Goal: Transaction & Acquisition: Purchase product/service

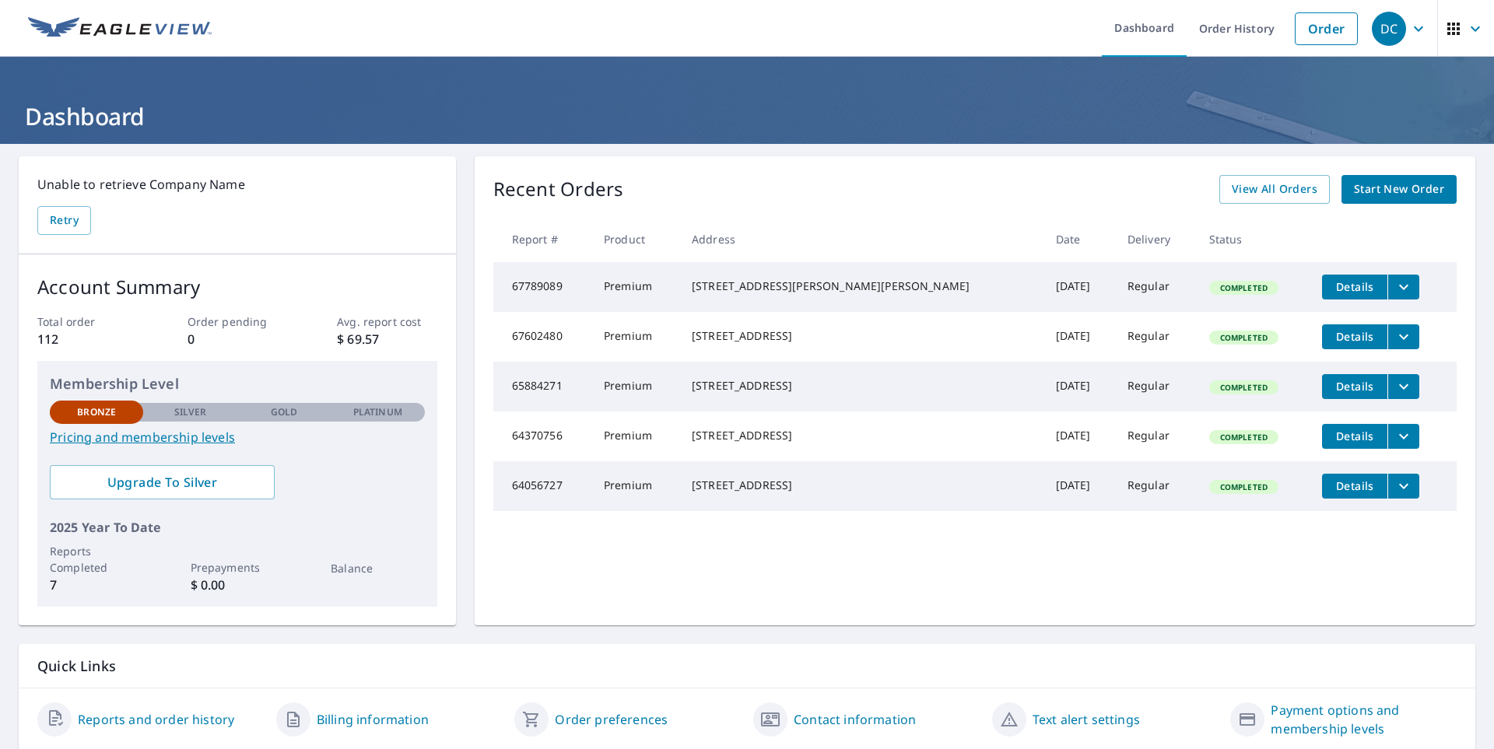
click at [1324, 295] on button "Details" at bounding box center [1354, 287] width 65 height 25
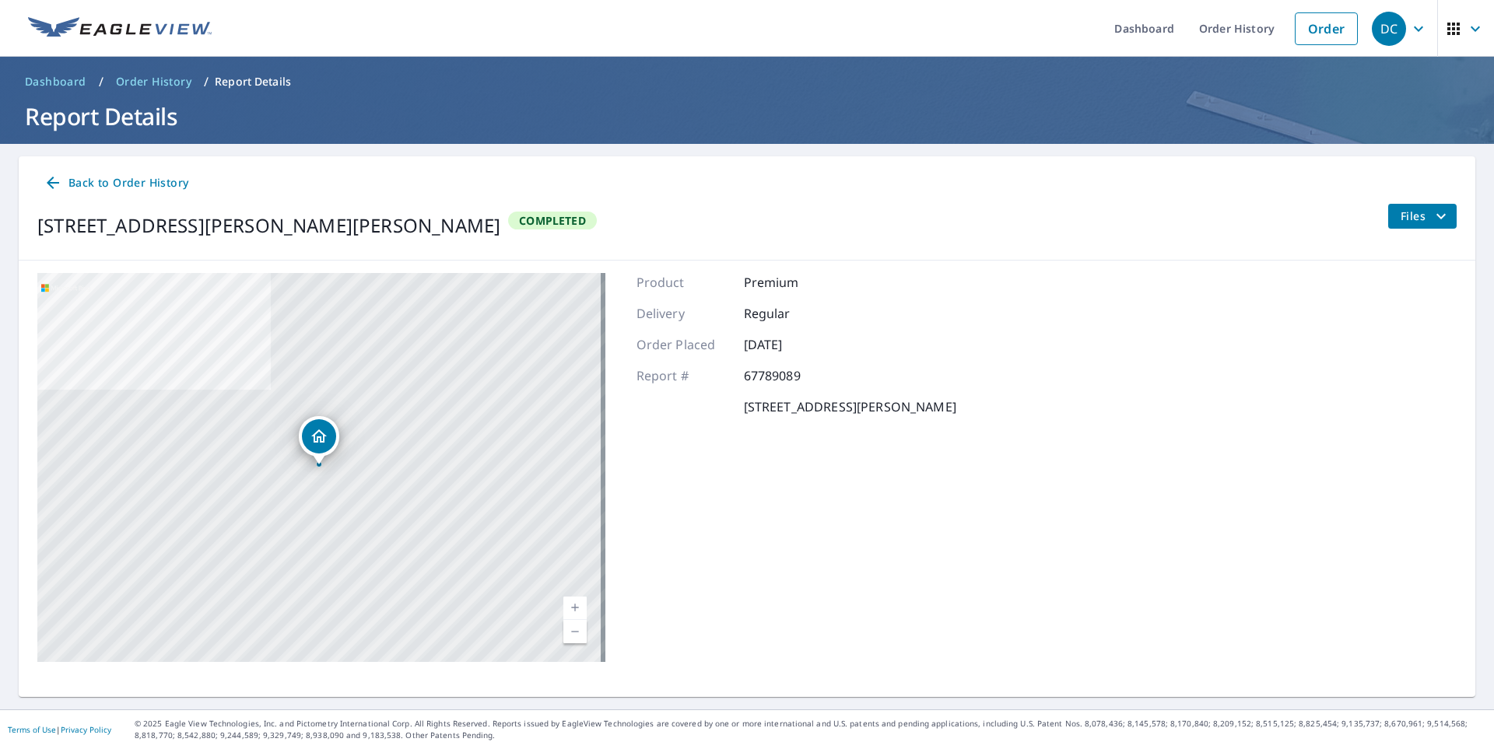
click at [424, 541] on div "[STREET_ADDRESS][PERSON_NAME][PERSON_NAME]" at bounding box center [321, 467] width 568 height 389
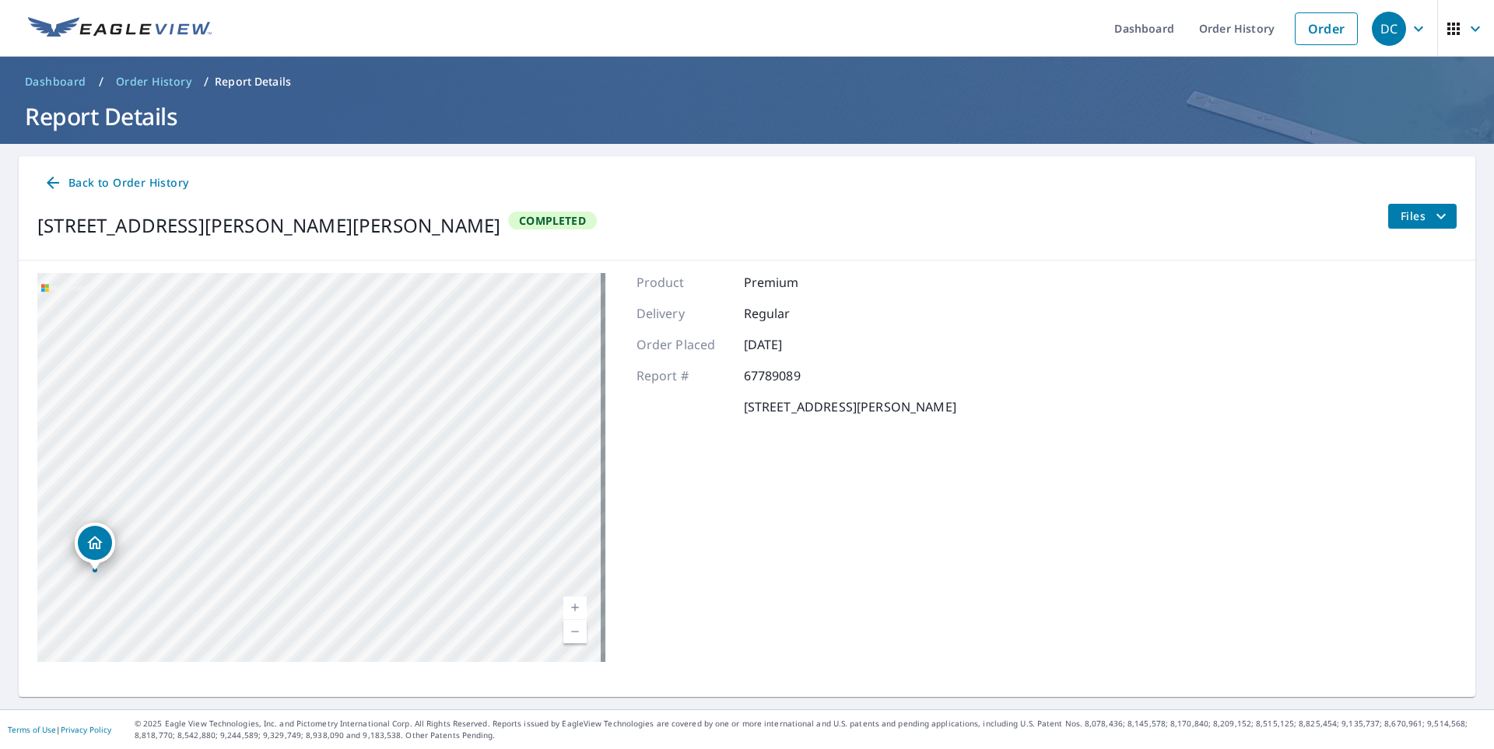
drag, startPoint x: 352, startPoint y: 432, endPoint x: 301, endPoint y: 522, distance: 103.5
click at [300, 532] on div "[STREET_ADDRESS][PERSON_NAME][PERSON_NAME]" at bounding box center [321, 467] width 568 height 389
drag, startPoint x: 315, startPoint y: 463, endPoint x: 290, endPoint y: 521, distance: 63.1
click at [290, 521] on div "[STREET_ADDRESS][PERSON_NAME][PERSON_NAME]" at bounding box center [321, 467] width 568 height 389
click at [261, 441] on div "[STREET_ADDRESS][PERSON_NAME][PERSON_NAME]" at bounding box center [321, 467] width 568 height 389
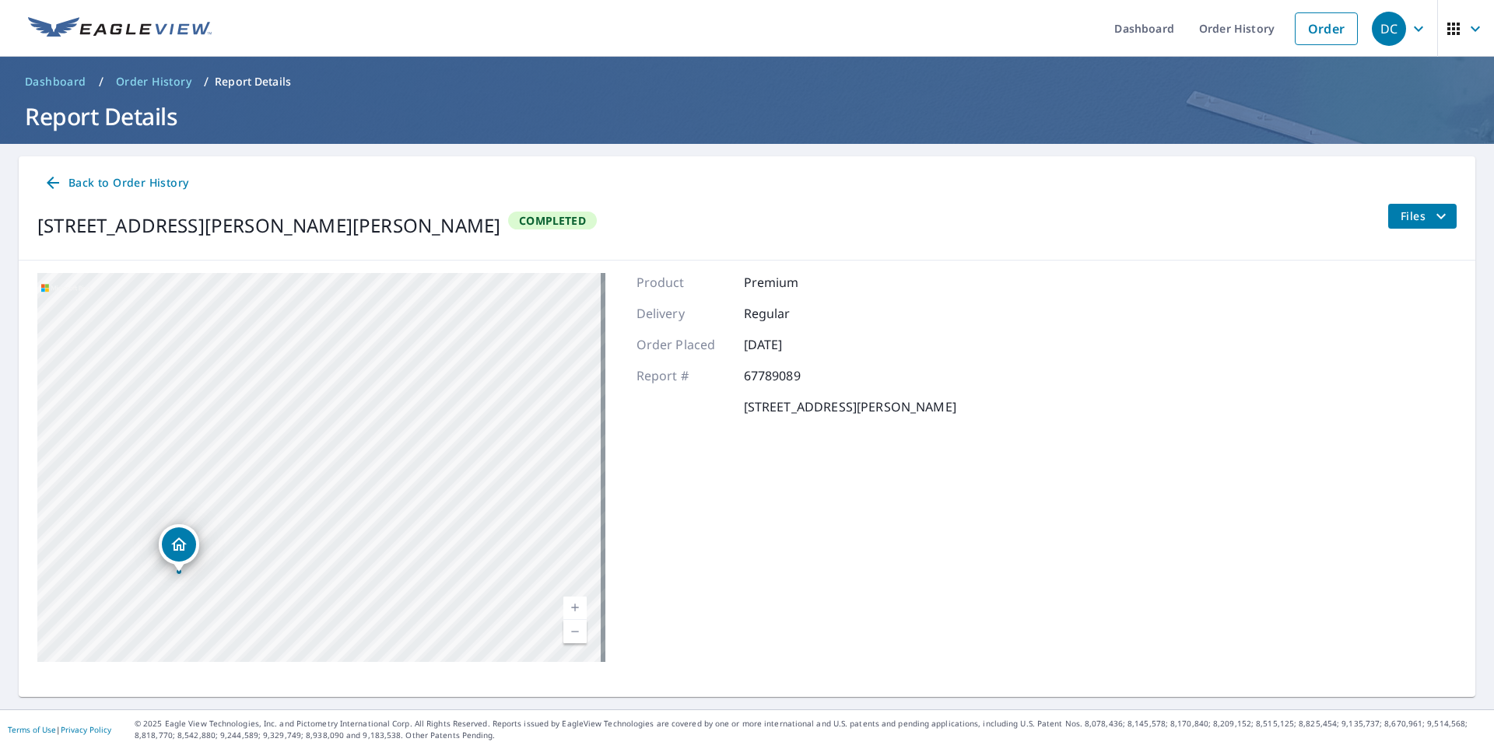
click at [569, 605] on link "Current Level 18, Zoom In" at bounding box center [574, 608] width 23 height 23
click at [570, 606] on link "Current Level 19, Zoom In" at bounding box center [574, 608] width 23 height 23
drag, startPoint x: 190, startPoint y: 484, endPoint x: 400, endPoint y: 510, distance: 211.7
click at [400, 510] on div "[STREET_ADDRESS][PERSON_NAME][PERSON_NAME]" at bounding box center [321, 467] width 568 height 389
drag, startPoint x: 346, startPoint y: 556, endPoint x: 387, endPoint y: 461, distance: 102.5
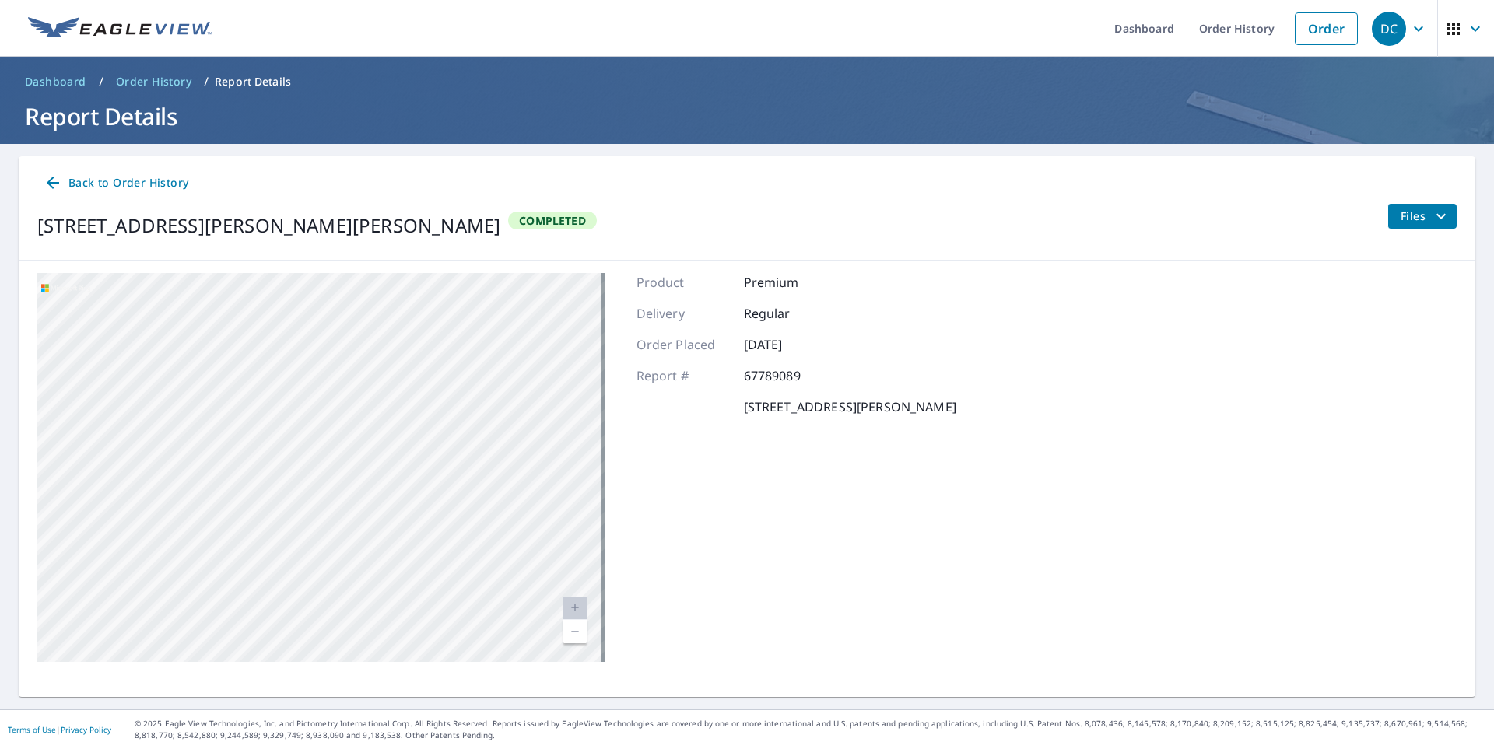
click at [387, 461] on div "[STREET_ADDRESS][PERSON_NAME][PERSON_NAME]" at bounding box center [321, 467] width 568 height 389
drag, startPoint x: 532, startPoint y: 483, endPoint x: 465, endPoint y: 591, distance: 126.5
click at [465, 591] on div "[STREET_ADDRESS][PERSON_NAME][PERSON_NAME]" at bounding box center [321, 467] width 568 height 389
click at [58, 179] on icon at bounding box center [53, 183] width 19 height 19
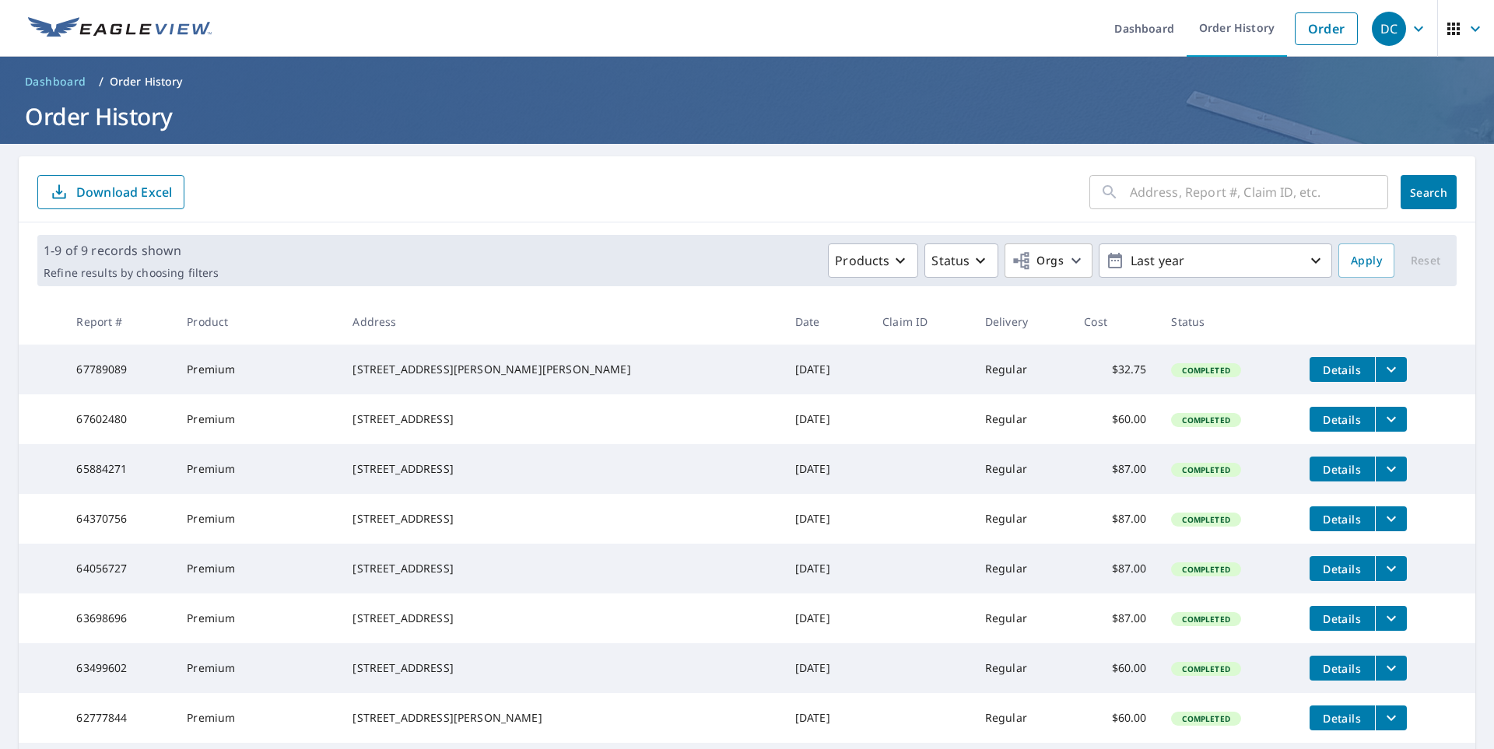
click at [1146, 191] on input "text" at bounding box center [1259, 192] width 258 height 44
type input "[STREET_ADDRESS][PERSON_NAME]"
click button "Search" at bounding box center [1429, 192] width 56 height 34
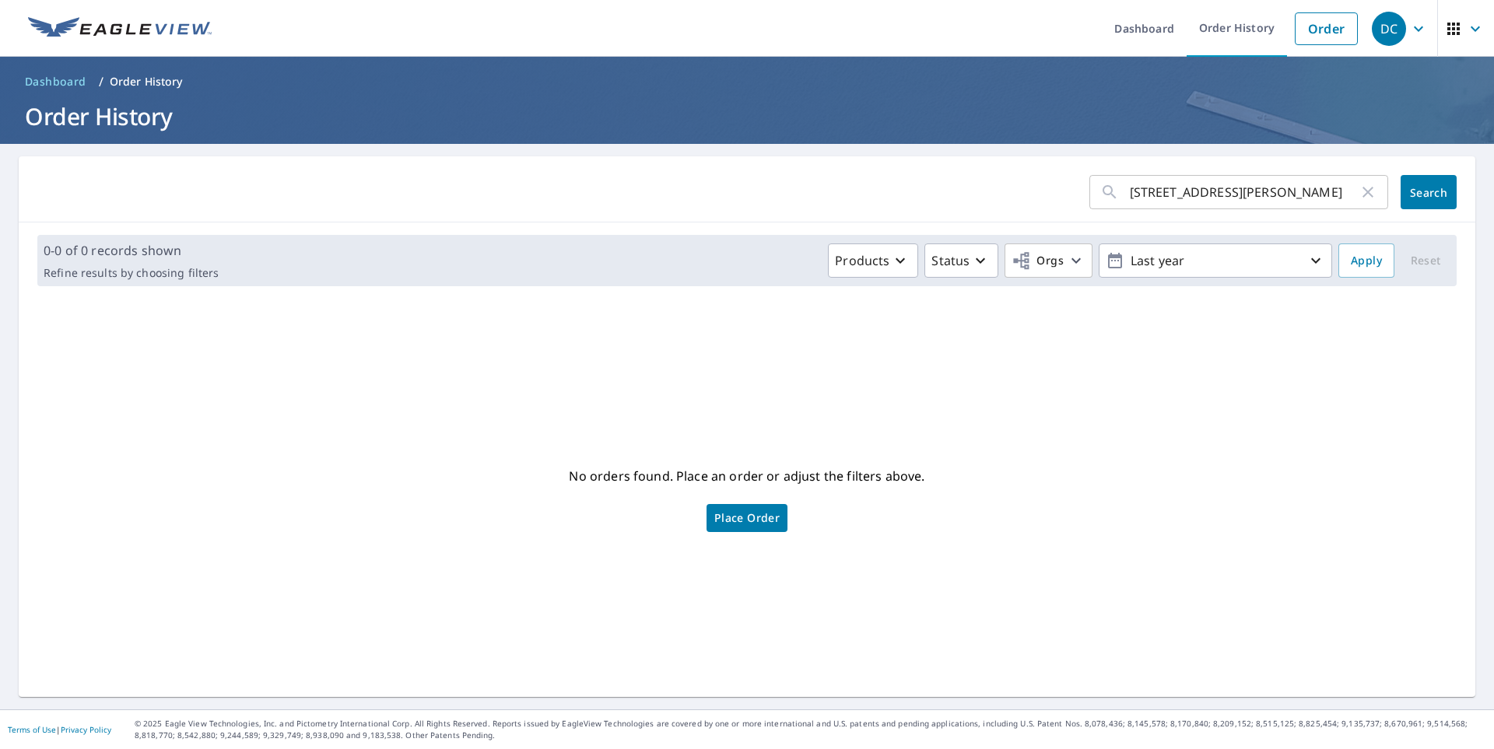
click at [1236, 186] on input "[STREET_ADDRESS][PERSON_NAME]" at bounding box center [1244, 192] width 229 height 44
type input "[STREET_ADDRESS][PERSON_NAME]"
click button "Search" at bounding box center [1429, 192] width 56 height 34
click at [1125, 47] on link "Dashboard" at bounding box center [1144, 28] width 85 height 57
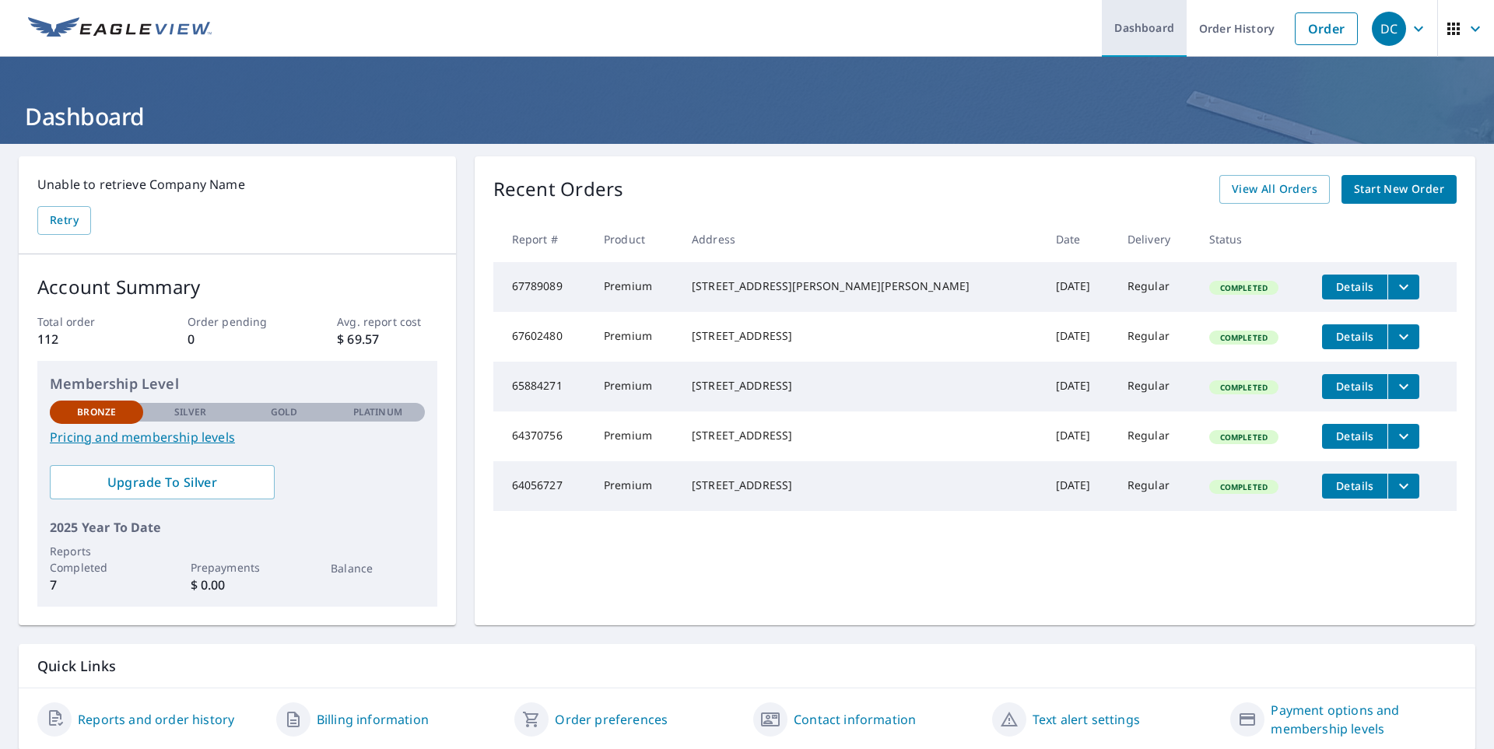
click at [1125, 40] on link "Dashboard" at bounding box center [1144, 28] width 85 height 57
click at [1200, 26] on link "Order History" at bounding box center [1237, 28] width 100 height 57
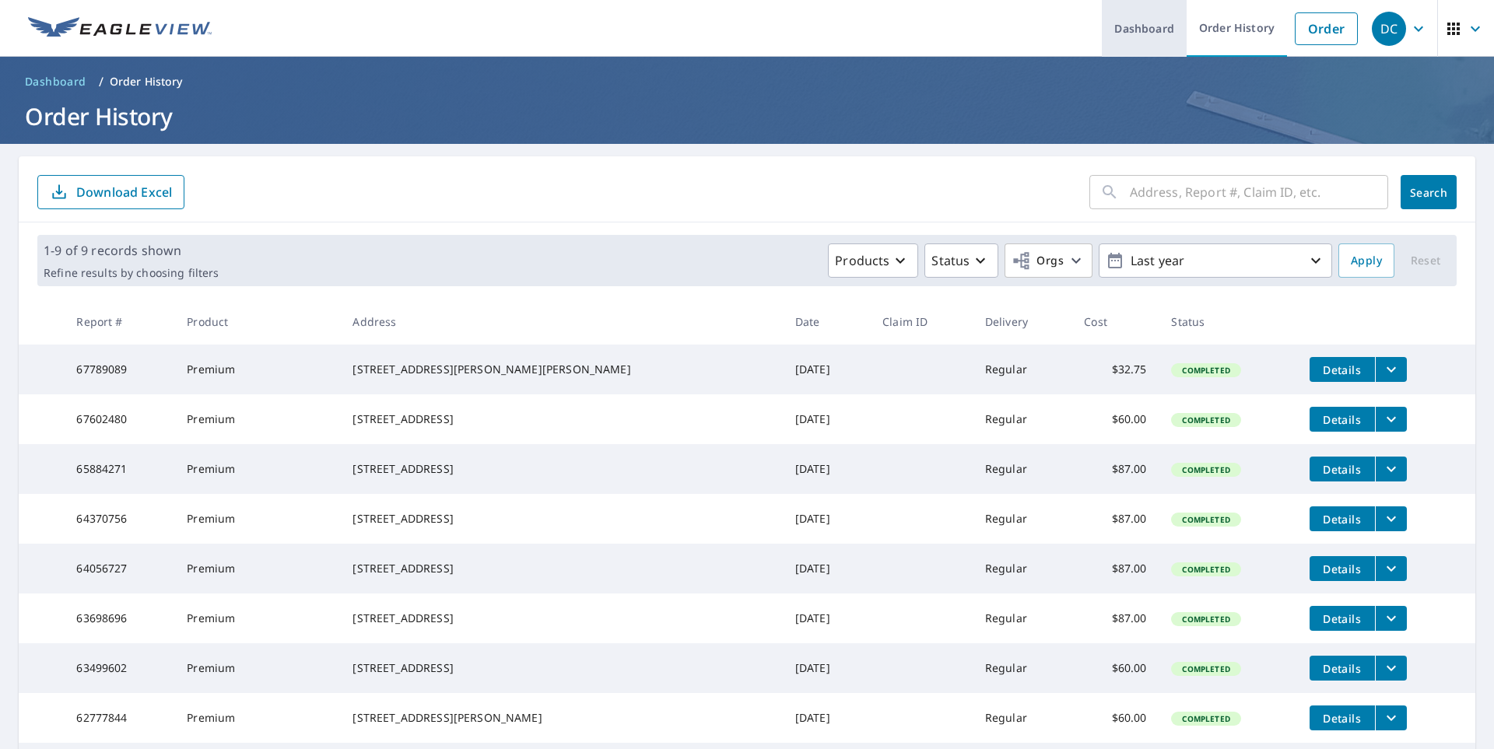
click at [1147, 37] on link "Dashboard" at bounding box center [1144, 28] width 85 height 57
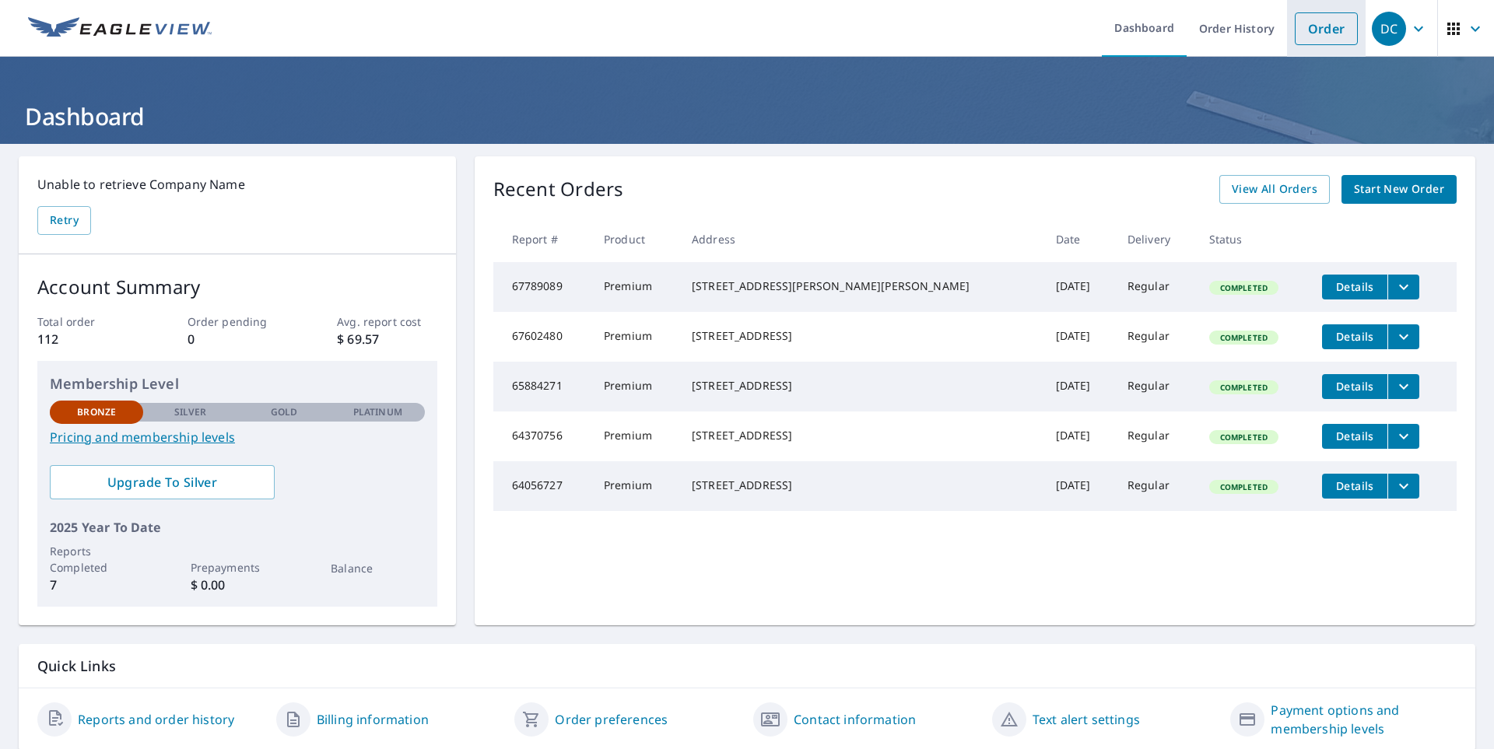
click at [1306, 28] on link "Order" at bounding box center [1326, 28] width 63 height 33
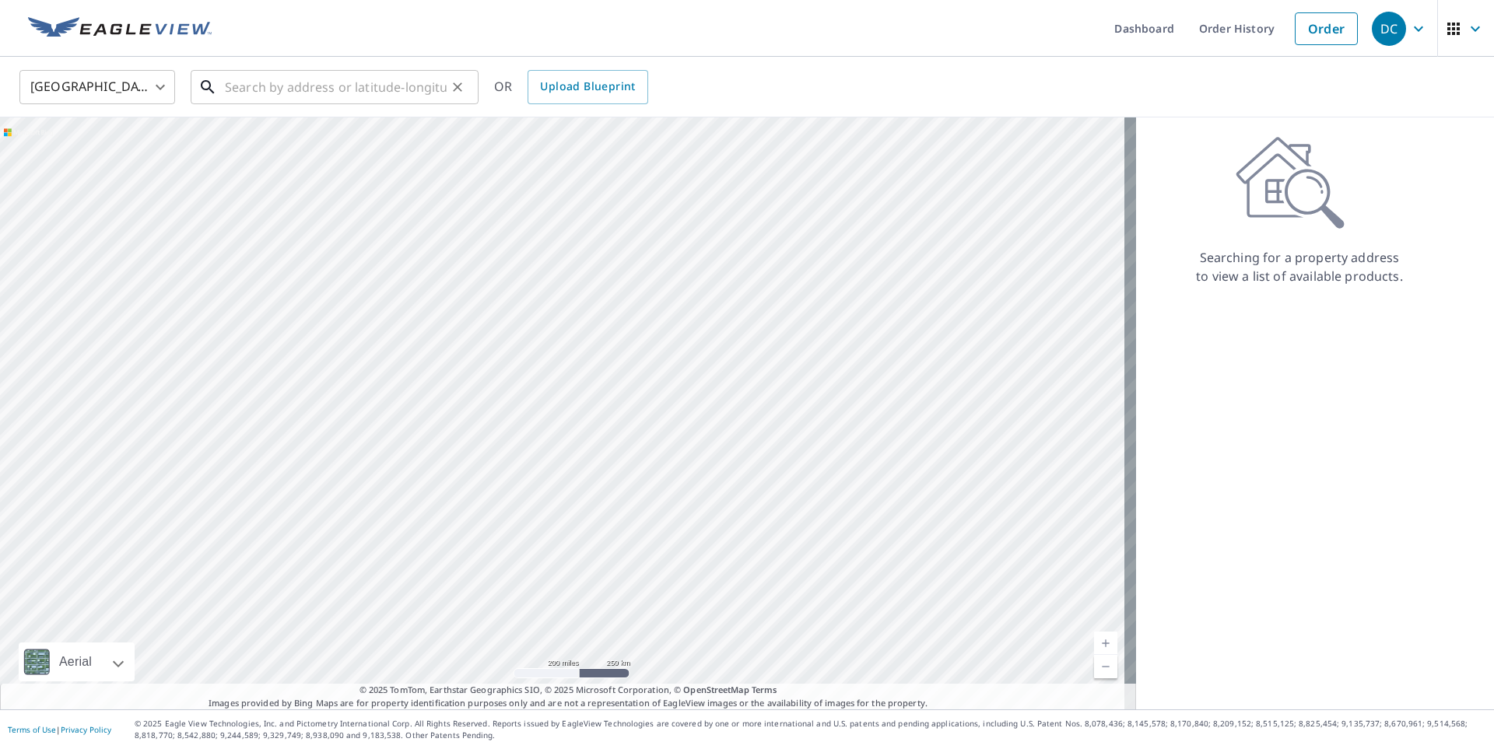
click at [375, 95] on input "text" at bounding box center [336, 87] width 222 height 44
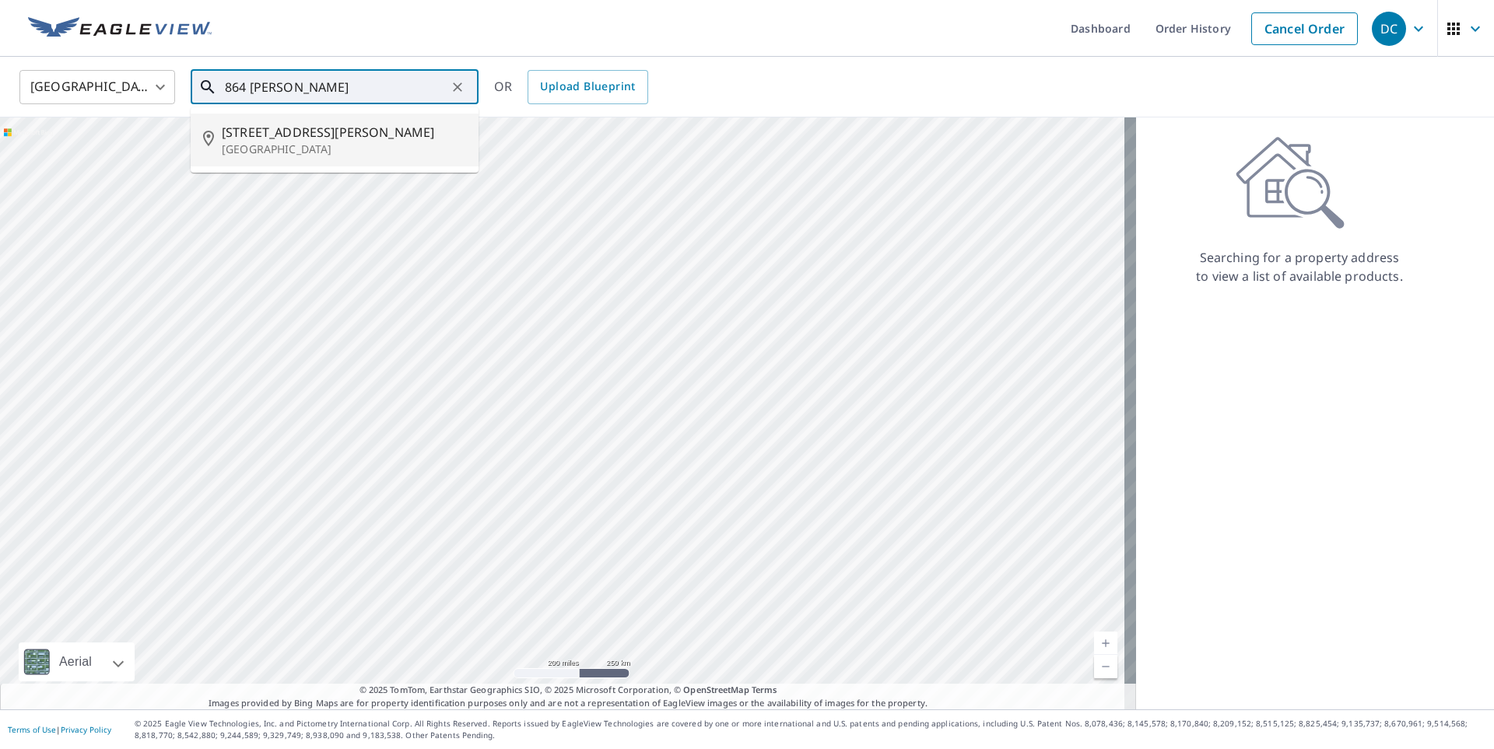
click at [307, 136] on span "[STREET_ADDRESS][PERSON_NAME]" at bounding box center [344, 132] width 244 height 19
type input "[STREET_ADDRESS][PERSON_NAME][PERSON_NAME]"
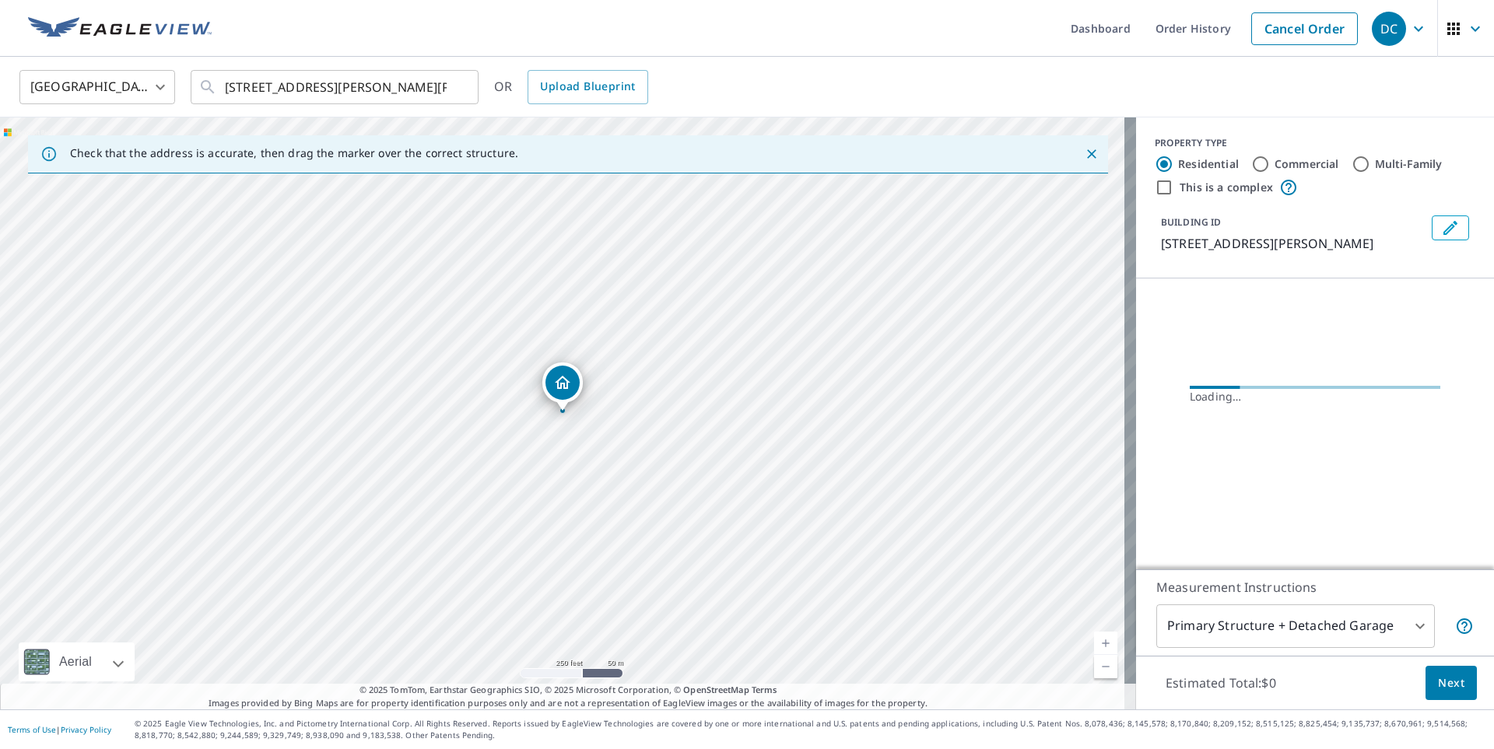
click at [617, 317] on div "[STREET_ADDRESS][PERSON_NAME][PERSON_NAME]" at bounding box center [568, 414] width 1136 height 592
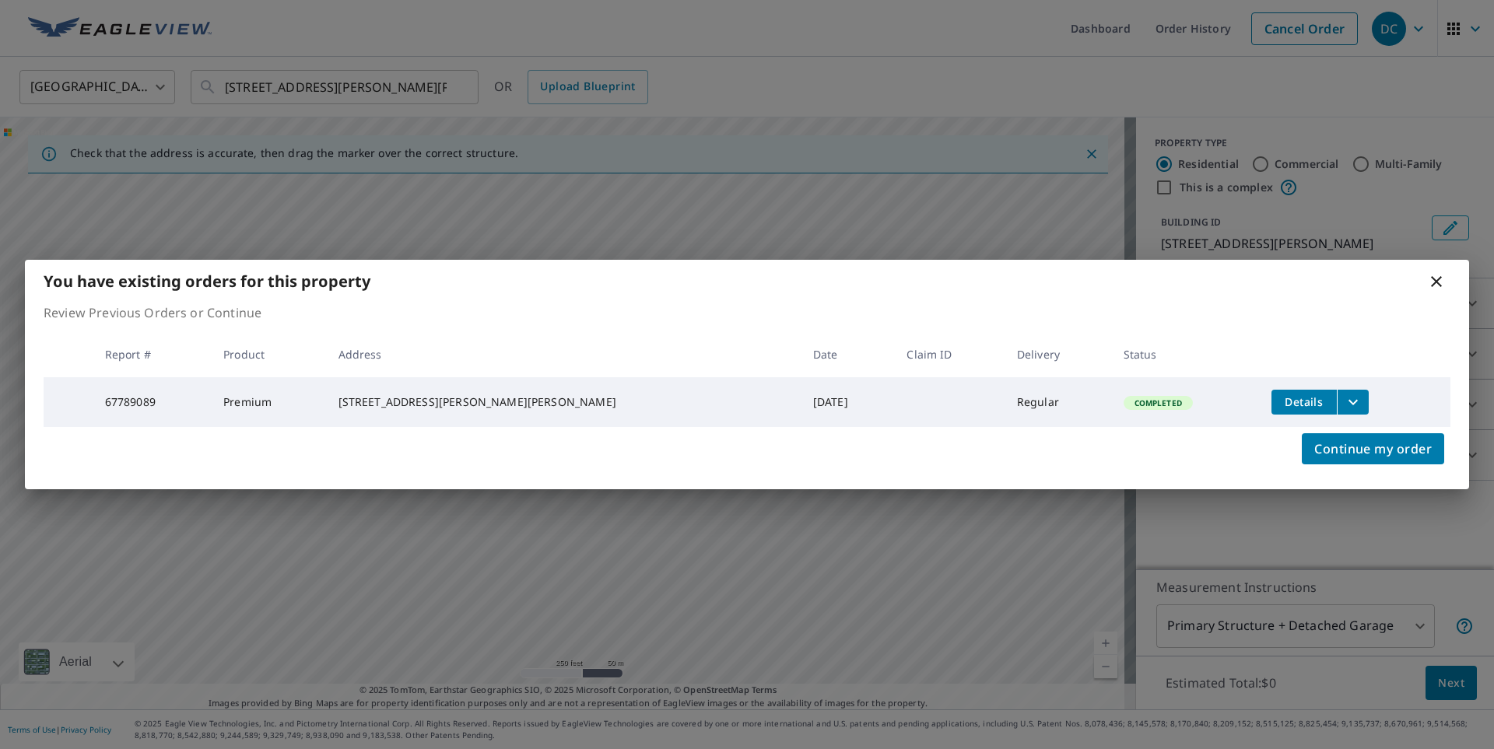
click at [1434, 282] on icon at bounding box center [1436, 281] width 11 height 11
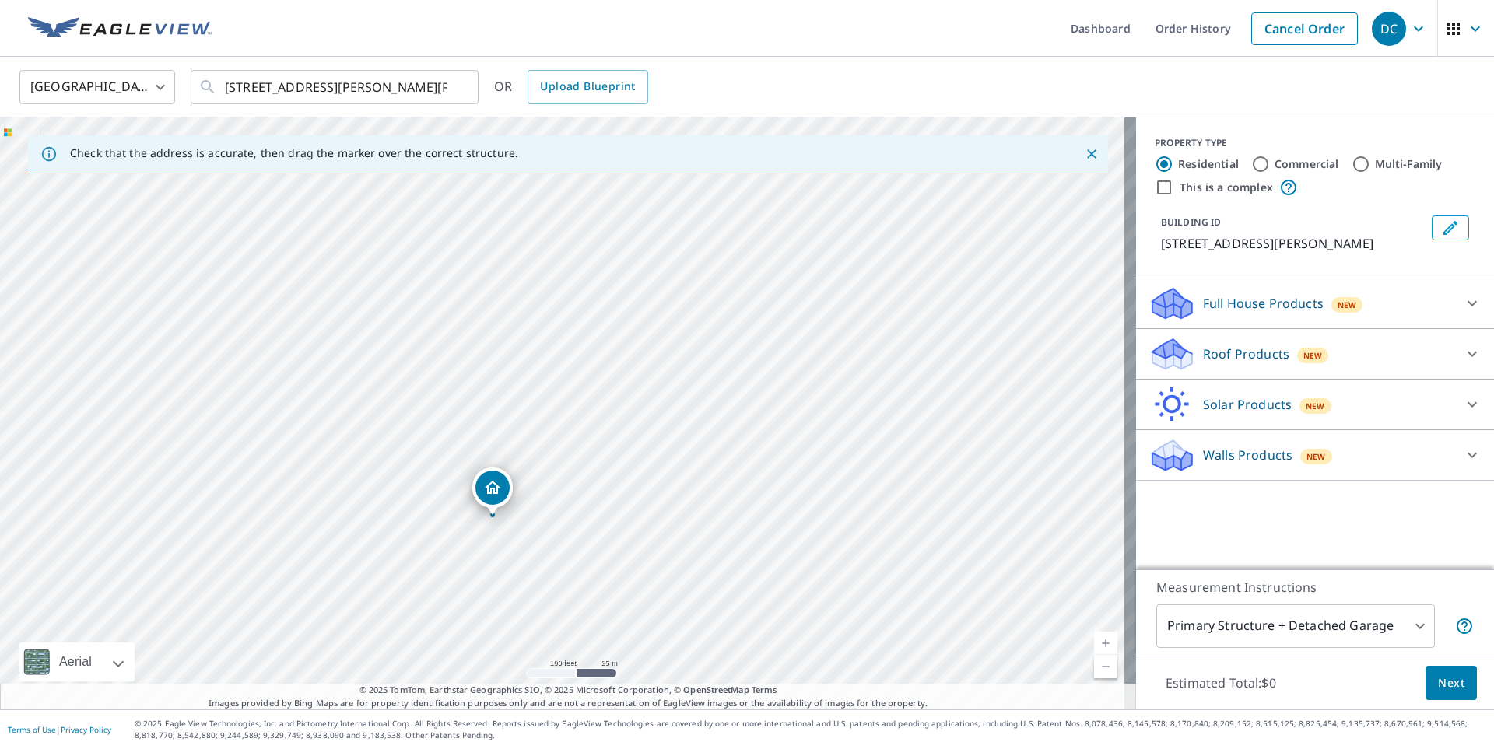
drag, startPoint x: 573, startPoint y: 345, endPoint x: 598, endPoint y: 416, distance: 76.1
click at [609, 496] on div "[STREET_ADDRESS][PERSON_NAME][PERSON_NAME]" at bounding box center [568, 414] width 1136 height 592
click at [577, 380] on div "[STREET_ADDRESS][PERSON_NAME][PERSON_NAME]" at bounding box center [568, 414] width 1136 height 592
click at [577, 378] on div "[STREET_ADDRESS][PERSON_NAME][PERSON_NAME]" at bounding box center [568, 414] width 1136 height 592
click at [676, 221] on div "[STREET_ADDRESS][PERSON_NAME][PERSON_NAME]" at bounding box center [568, 414] width 1136 height 592
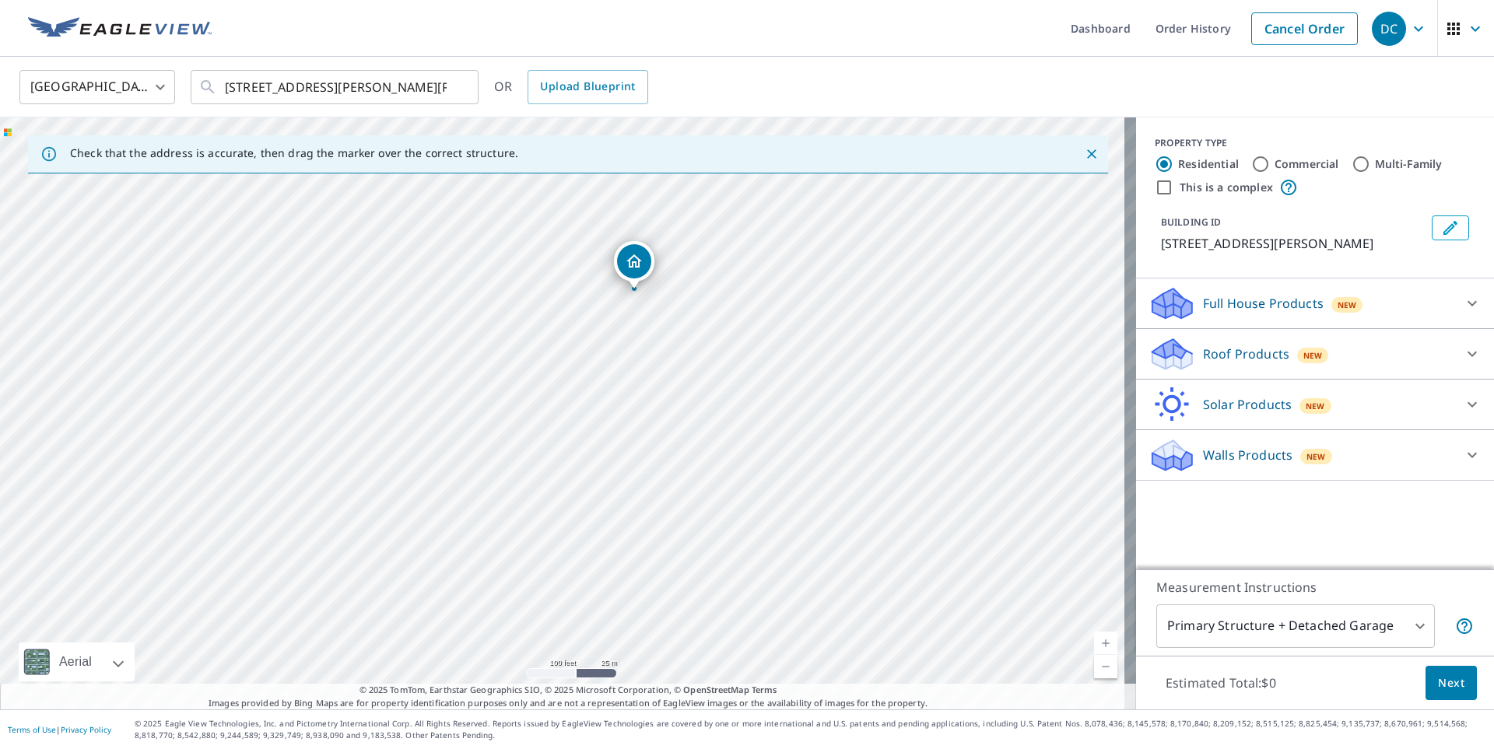
drag, startPoint x: 551, startPoint y: 377, endPoint x: 630, endPoint y: 258, distance: 143.8
click at [1403, 357] on div "Roof Products New" at bounding box center [1301, 354] width 305 height 37
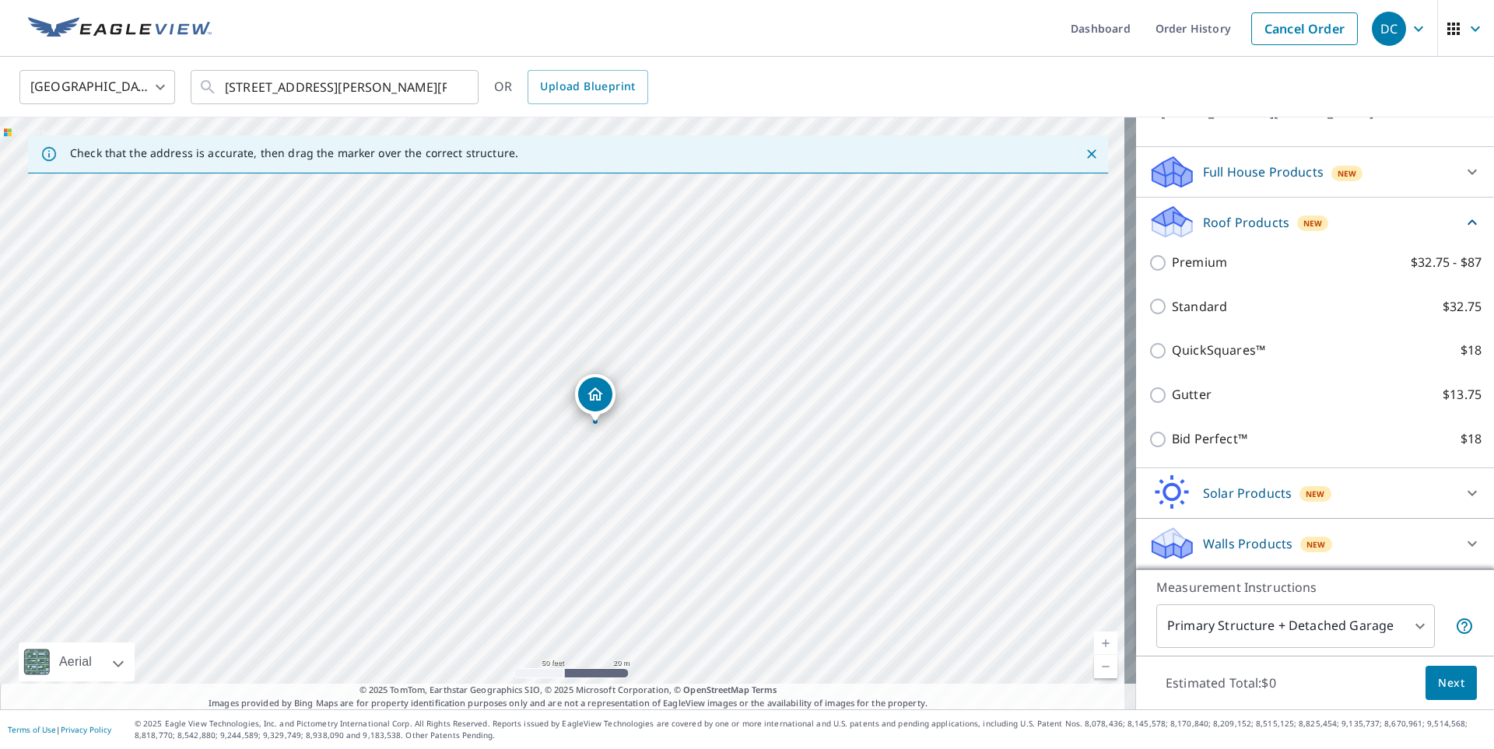
scroll to position [54, 0]
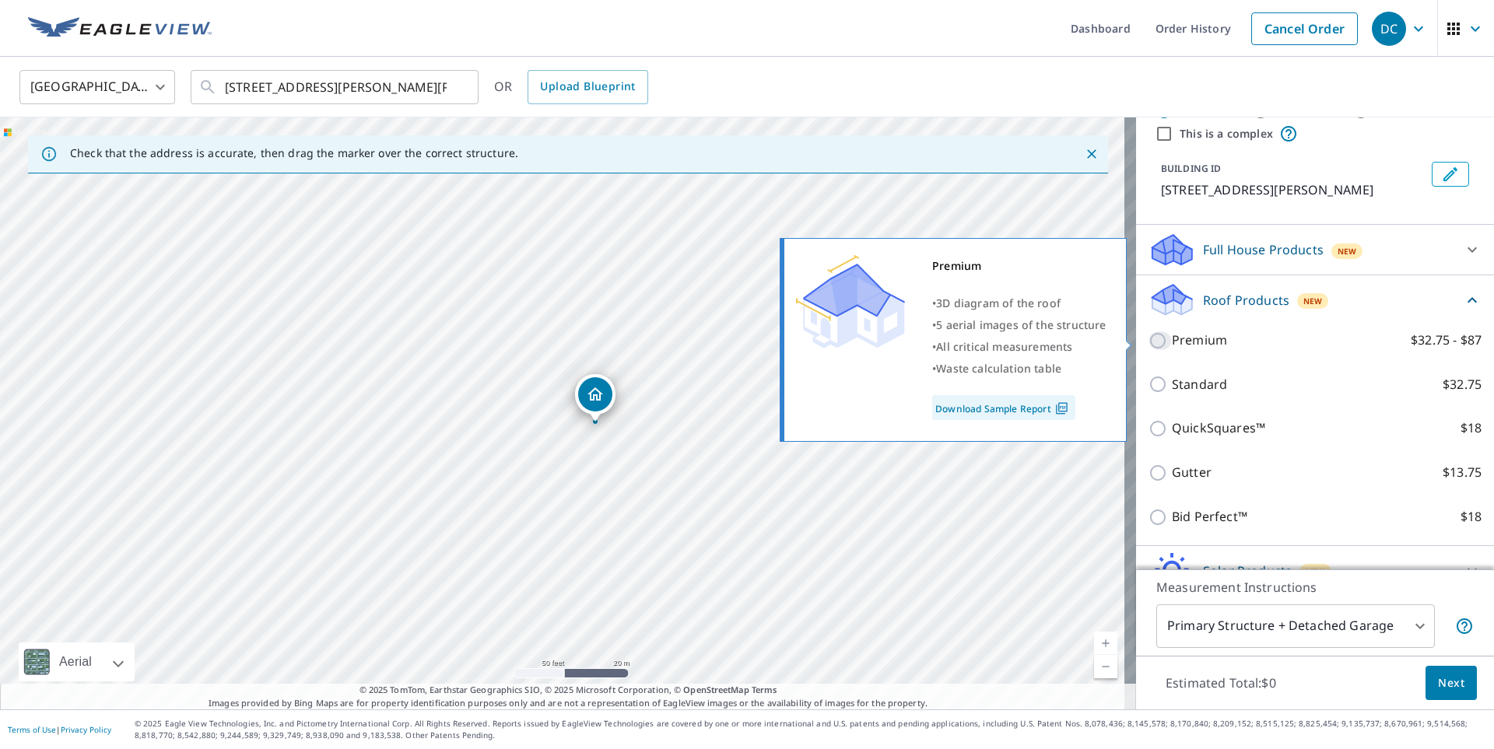
click at [1153, 342] on input "Premium $32.75 - $87" at bounding box center [1160, 341] width 23 height 19
checkbox input "true"
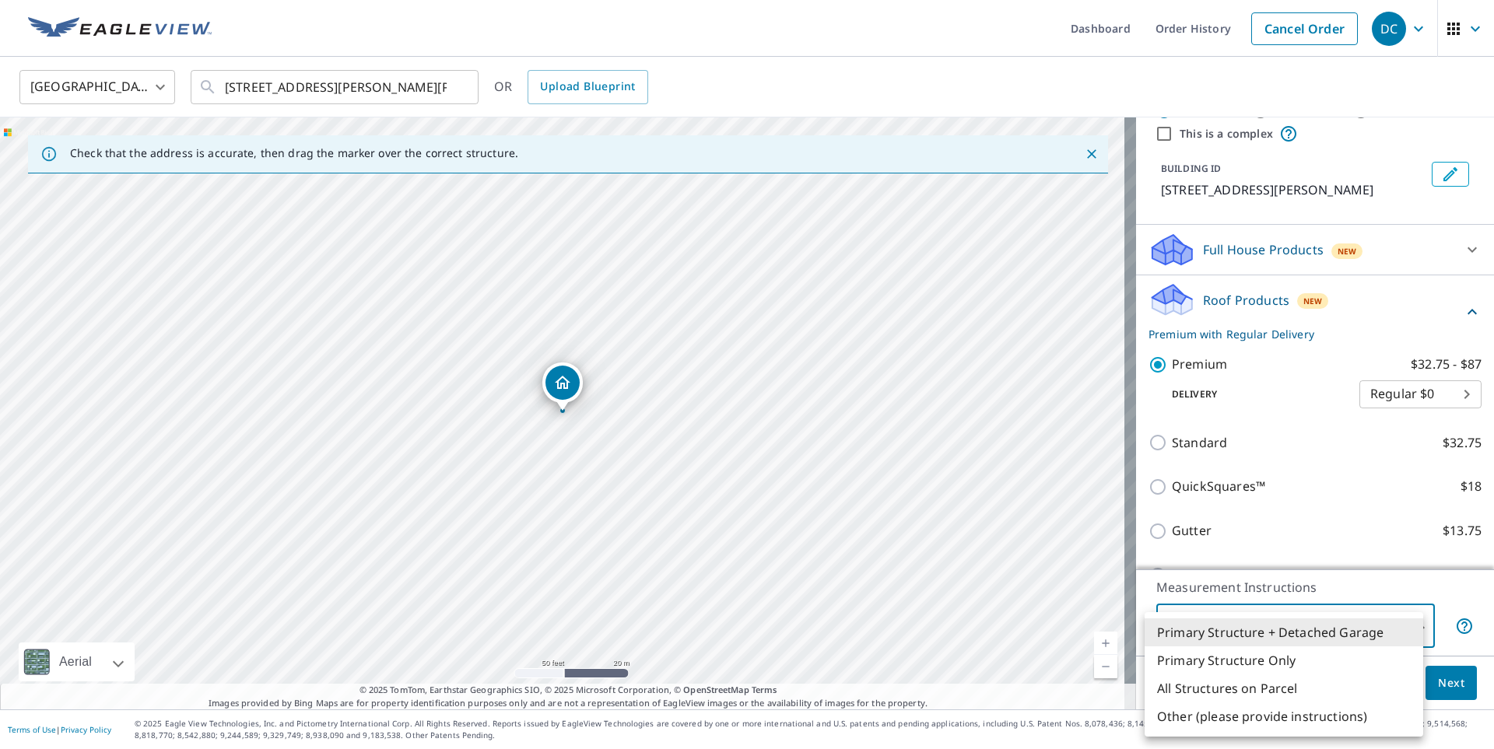
click at [1385, 630] on body "DC DC Dashboard Order History Cancel Order DC [GEOGRAPHIC_DATA] [GEOGRAPHIC_DAT…" at bounding box center [747, 374] width 1494 height 749
click at [1346, 655] on li "Primary Structure Only" at bounding box center [1284, 661] width 279 height 28
type input "2"
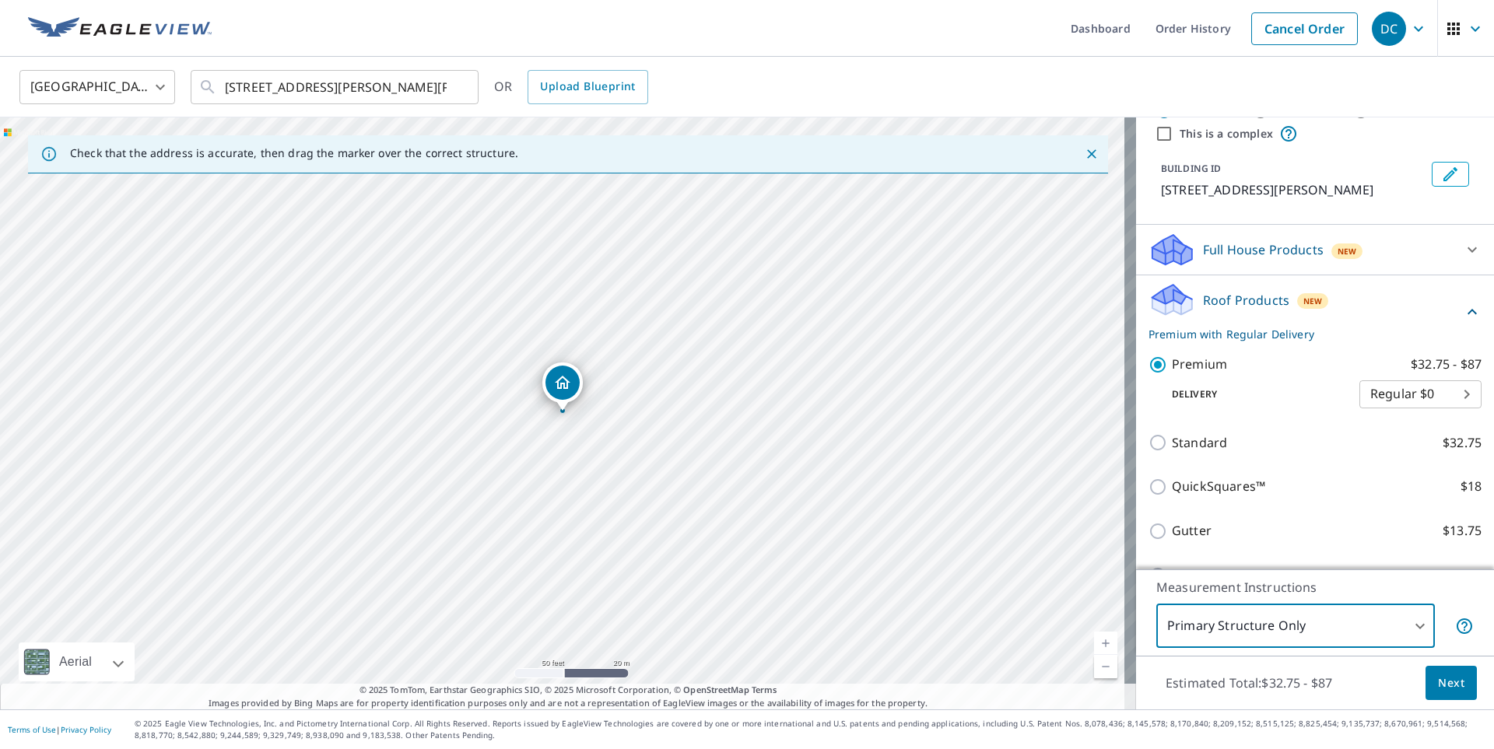
click at [1453, 685] on button "Next" at bounding box center [1451, 683] width 51 height 35
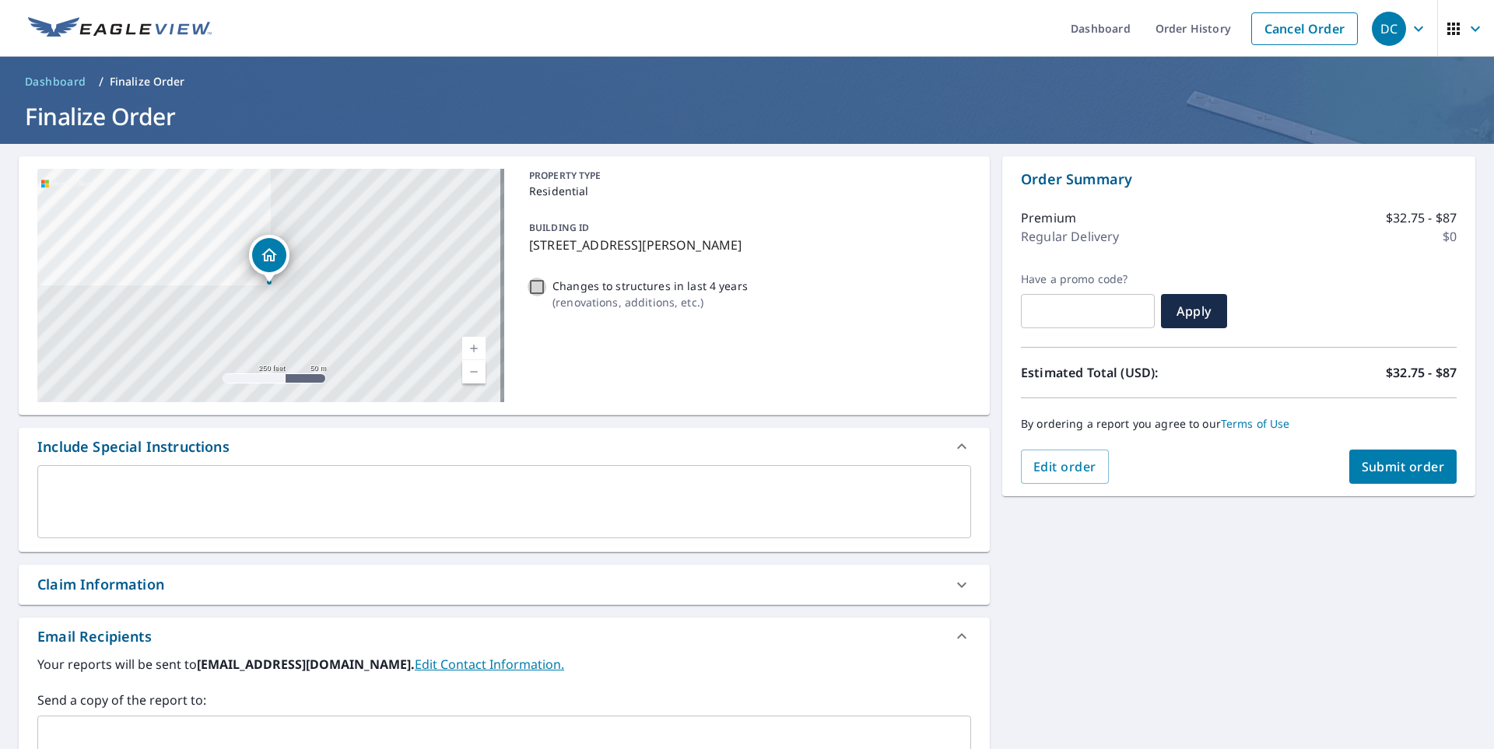
click at [535, 282] on input "Changes to structures in last 4 years ( renovations, additions, etc. )" at bounding box center [537, 287] width 19 height 19
checkbox input "true"
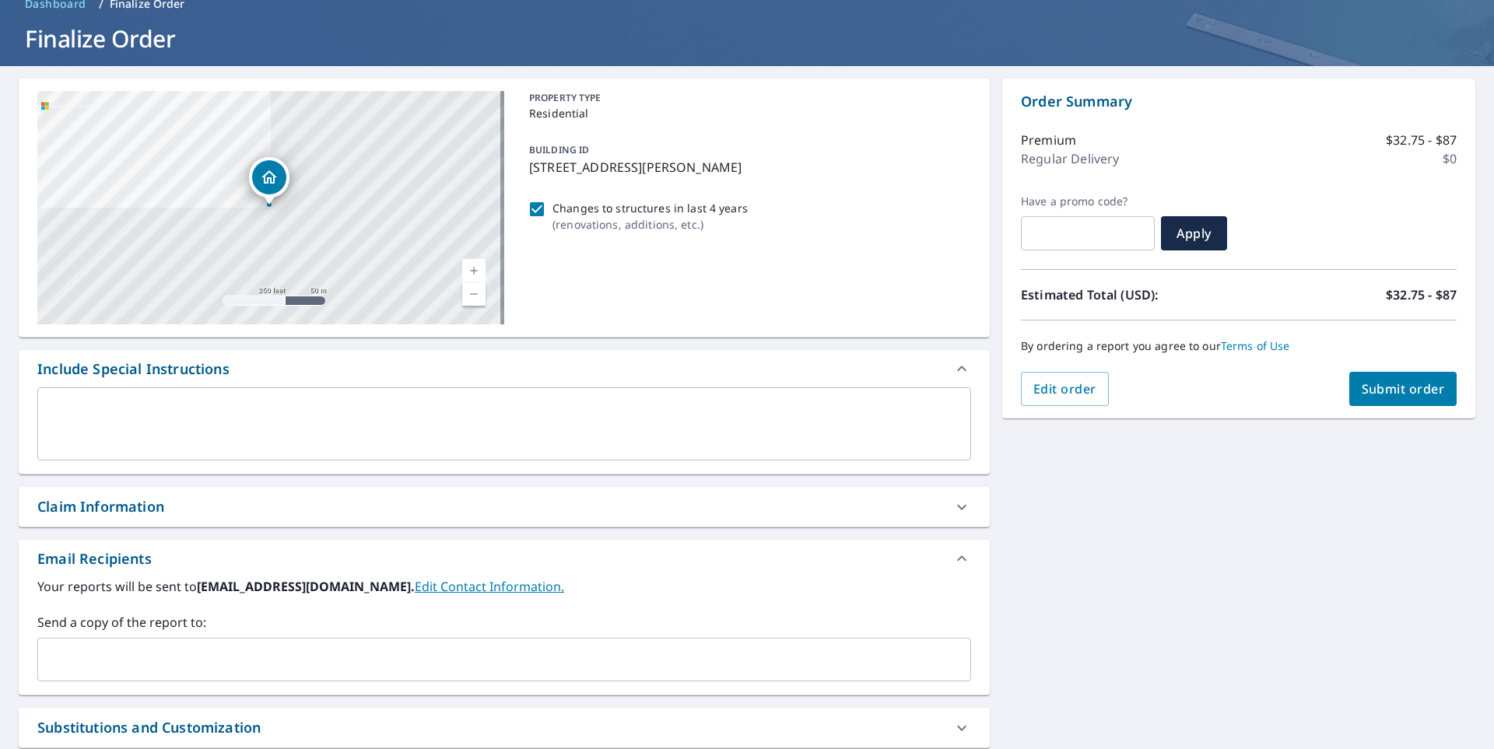
scroll to position [156, 0]
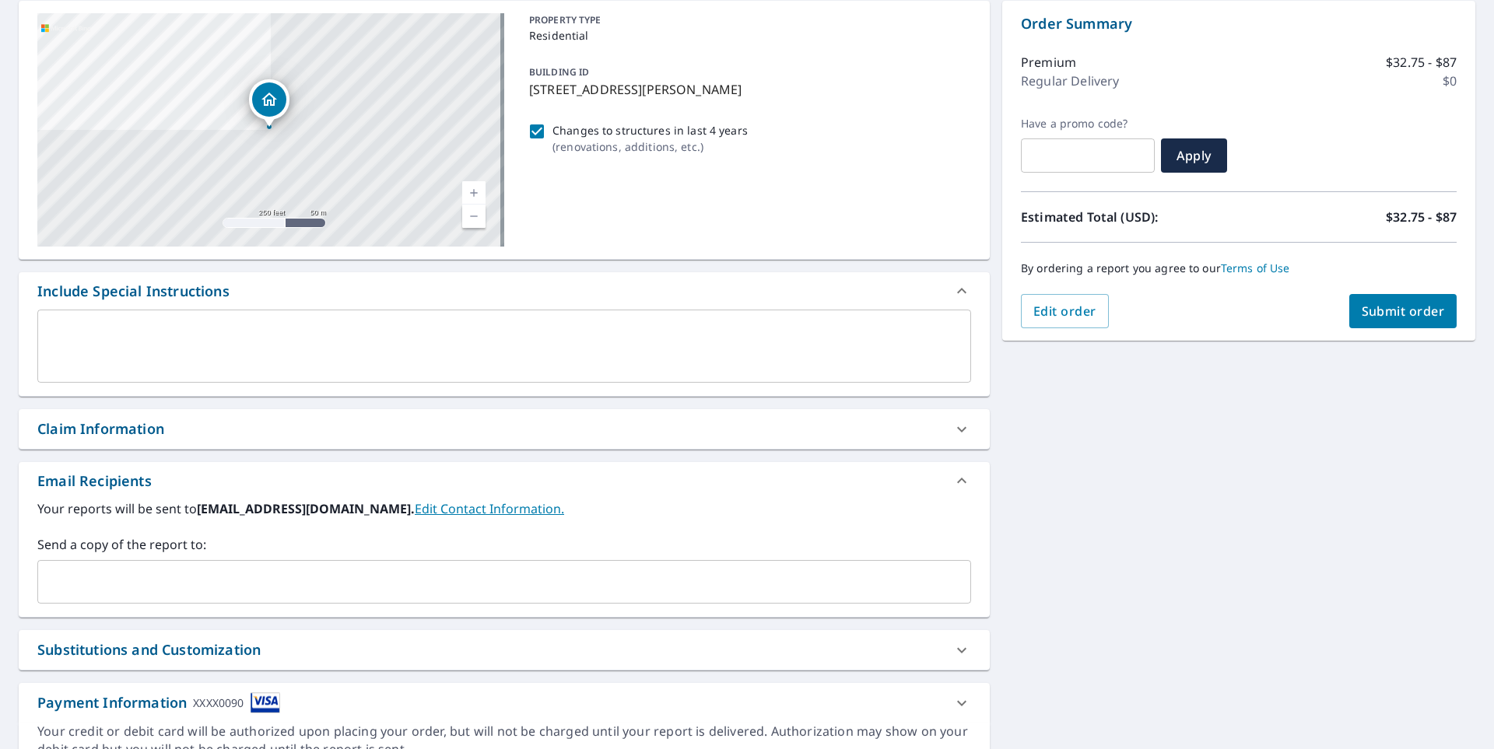
click at [391, 597] on div "​" at bounding box center [504, 582] width 934 height 44
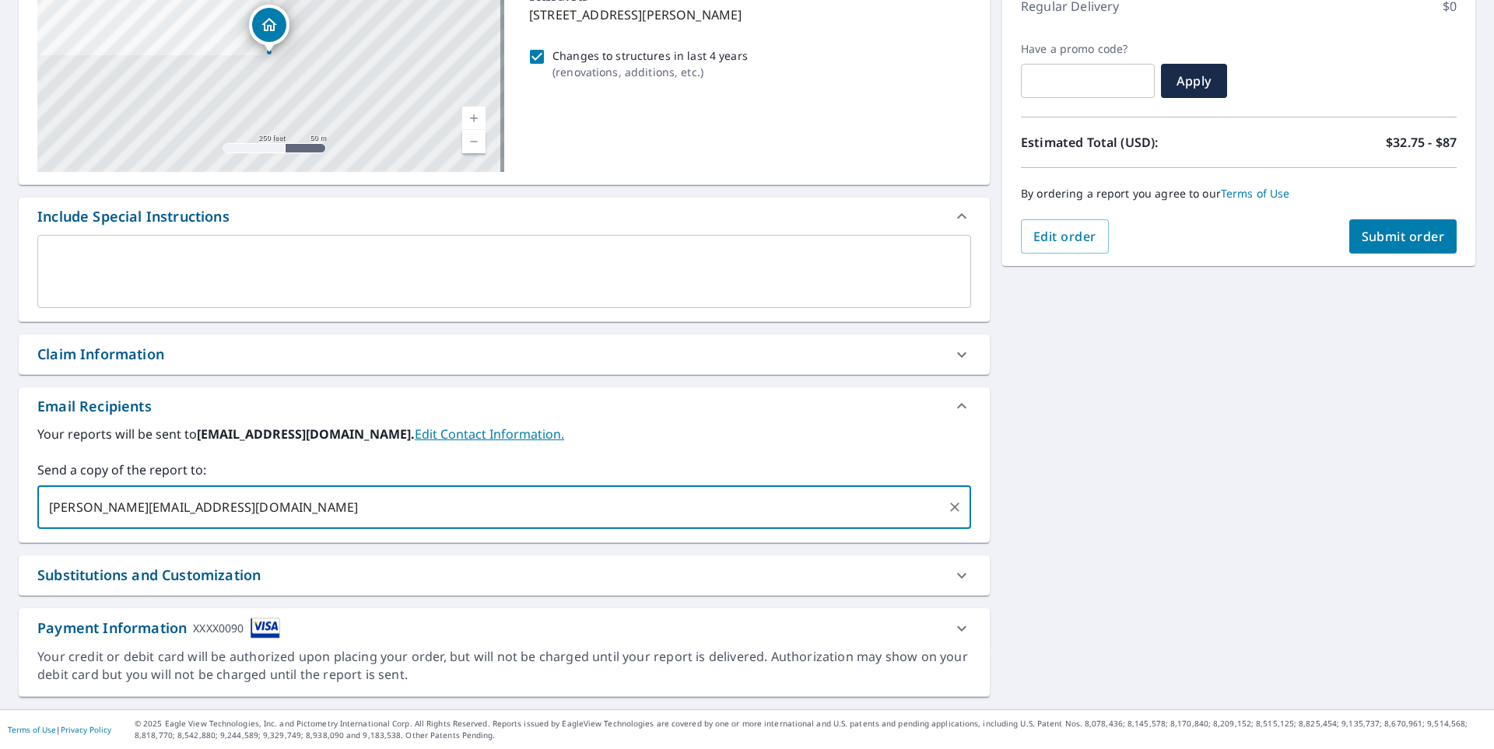
scroll to position [0, 0]
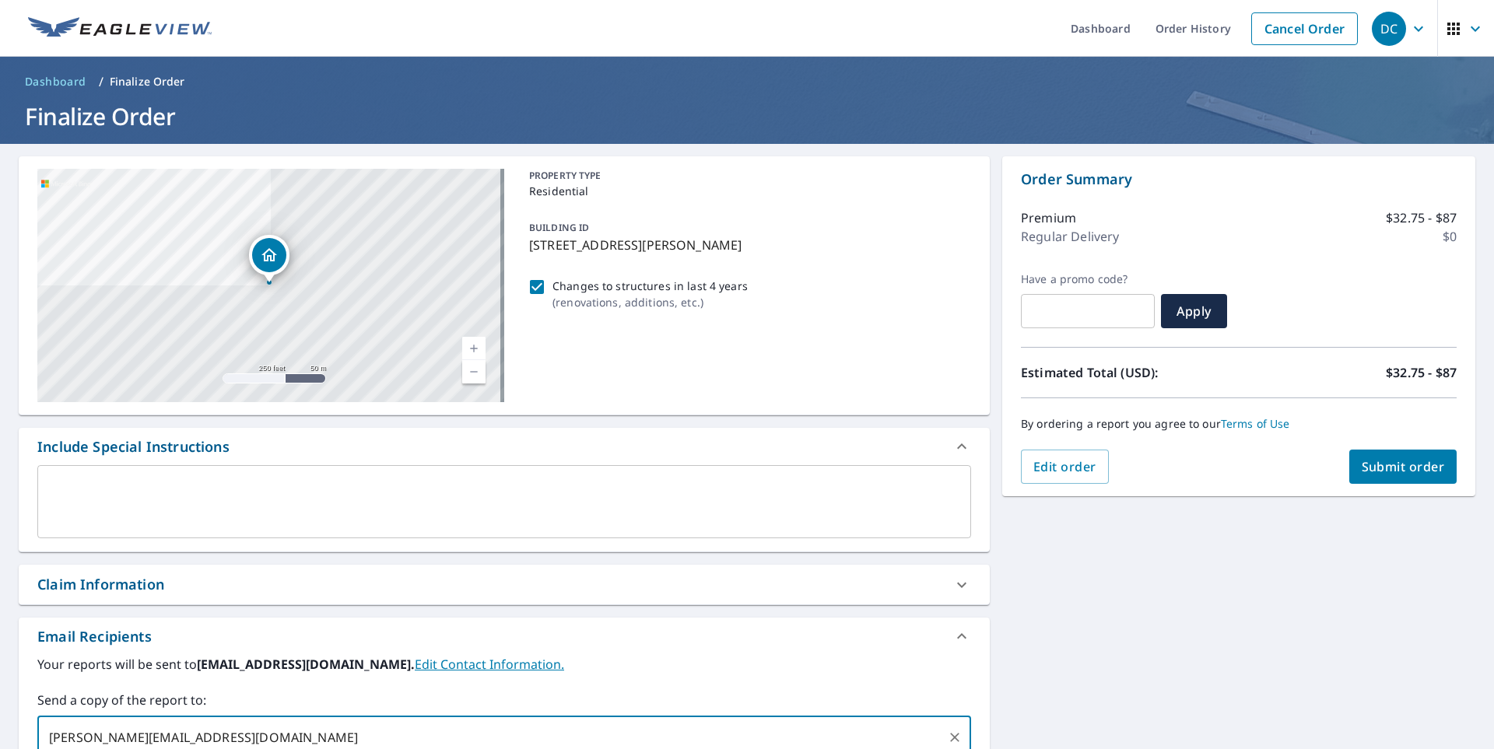
type input "[PERSON_NAME][EMAIL_ADDRESS][DOMAIN_NAME]"
click at [1393, 474] on span "Submit order" at bounding box center [1403, 466] width 83 height 17
